Goal: Information Seeking & Learning: Learn about a topic

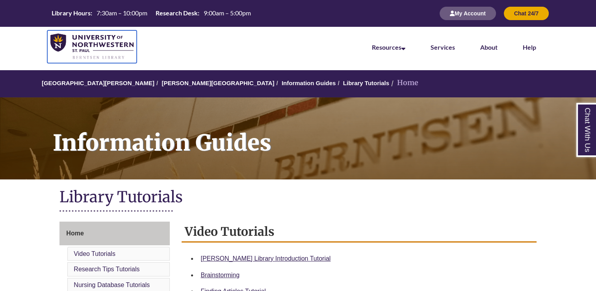
click at [98, 38] on img at bounding box center [91, 46] width 83 height 26
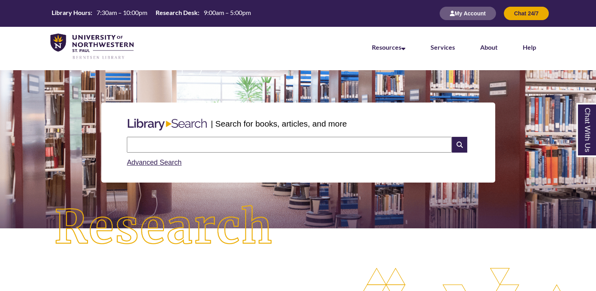
click at [214, 145] on input "text" at bounding box center [289, 145] width 325 height 16
type input "**********"
click at [456, 147] on icon at bounding box center [459, 145] width 15 height 16
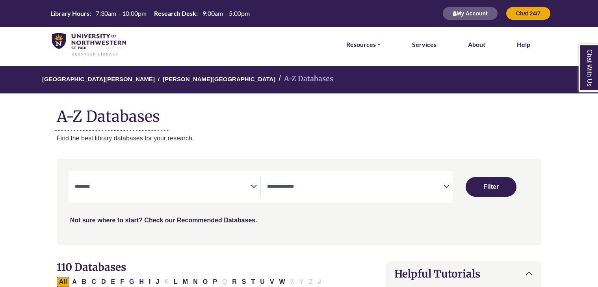
select select "Database Subject Filter"
select select "Database Types Filter"
click at [254, 187] on icon "Search filters" at bounding box center [254, 185] width 6 height 12
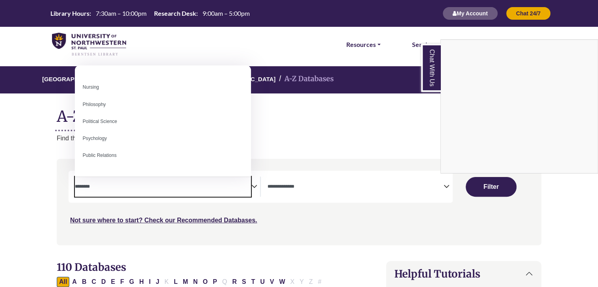
scroll to position [574, 0]
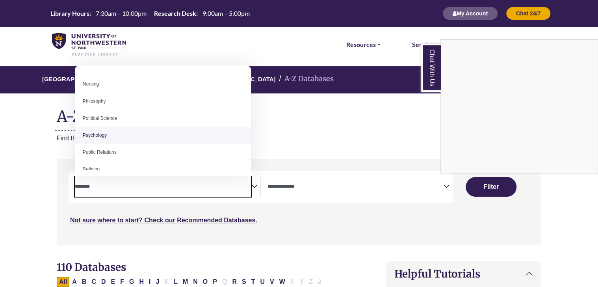
select select "*****"
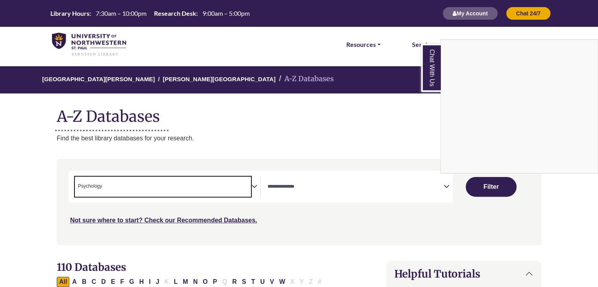
scroll to position [282, 0]
click at [491, 187] on div "Chat With Us" at bounding box center [299, 143] width 598 height 287
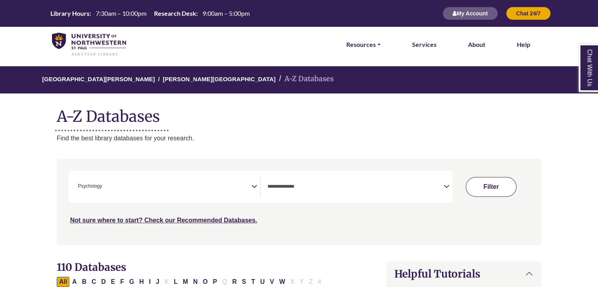
click at [494, 182] on button "Filter" at bounding box center [490, 187] width 50 height 20
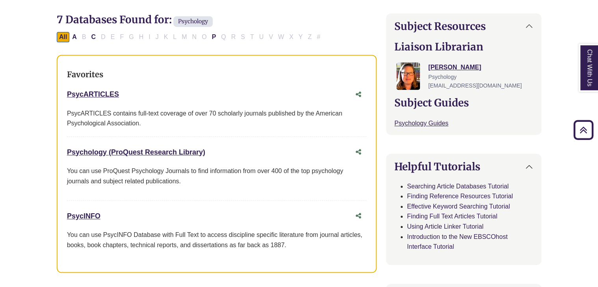
scroll to position [250, 0]
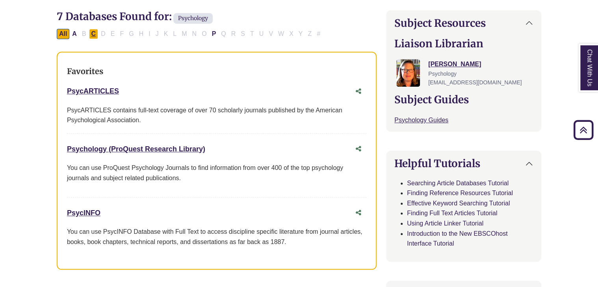
click at [93, 32] on button "C" at bounding box center [93, 34] width 9 height 10
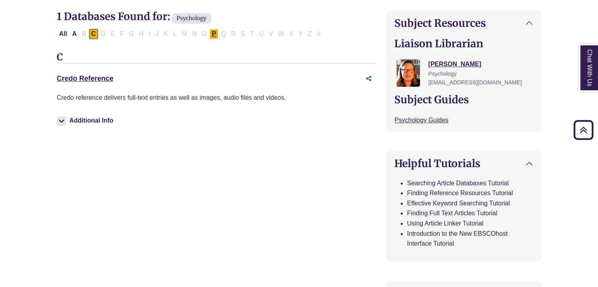
click at [211, 33] on button "P" at bounding box center [213, 34] width 9 height 10
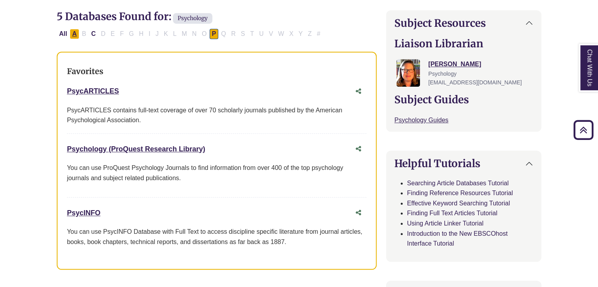
click at [76, 36] on button "A" at bounding box center [74, 34] width 9 height 10
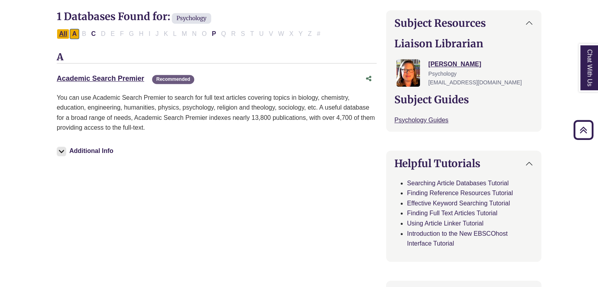
click at [65, 33] on button "All" at bounding box center [63, 34] width 13 height 10
select select "Database Types Filter"
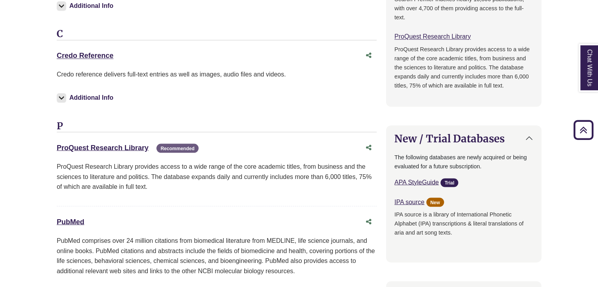
scroll to position [644, 0]
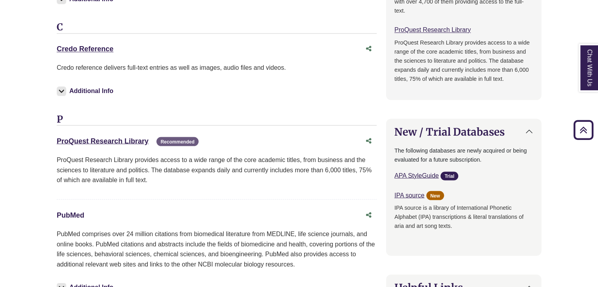
click at [70, 213] on link "PubMed This link opens in a new window" at bounding box center [71, 215] width 28 height 8
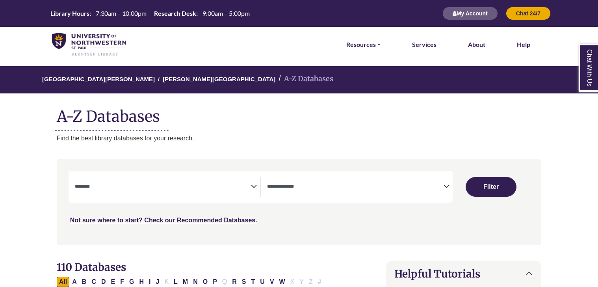
select select "Database Subject Filter"
select select "Database Types Filter"
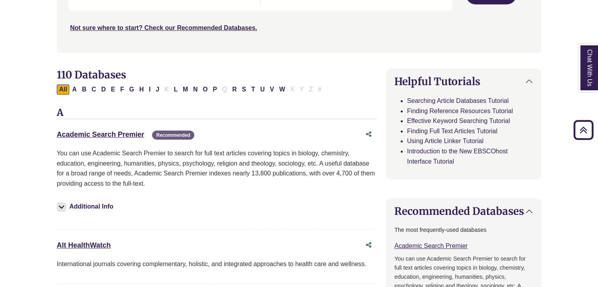
scroll to position [174, 0]
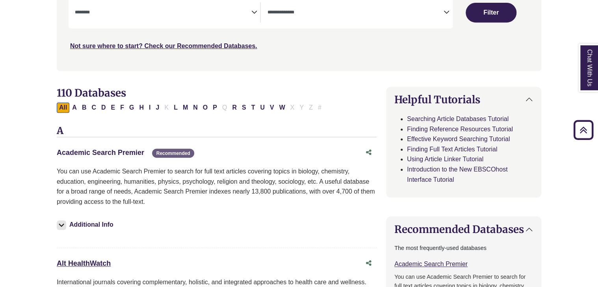
click at [126, 150] on link "Academic Search Premier This link opens in a new window" at bounding box center [100, 152] width 87 height 8
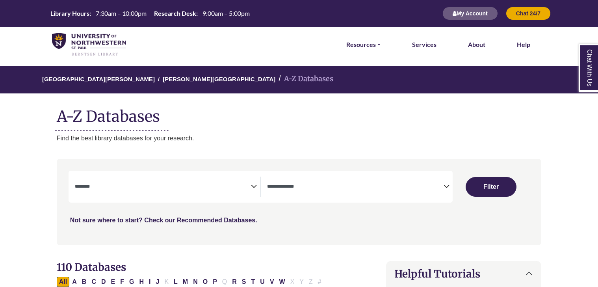
select select "Database Subject Filter"
select select "Database Types Filter"
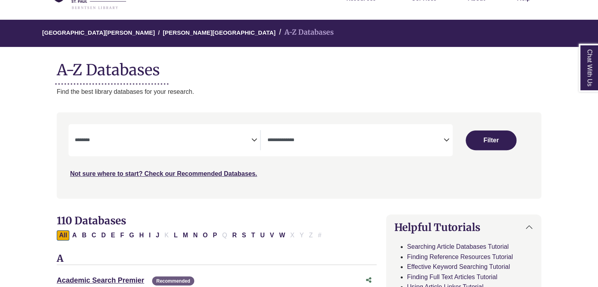
scroll to position [47, 0]
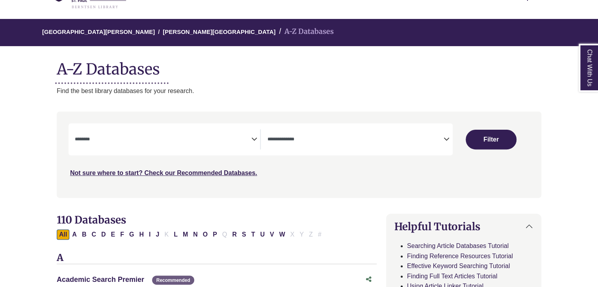
click at [118, 280] on link "Academic Search Premier This link opens in a new window" at bounding box center [100, 279] width 87 height 8
